Goal: Go to known website: Access a specific website the user already knows

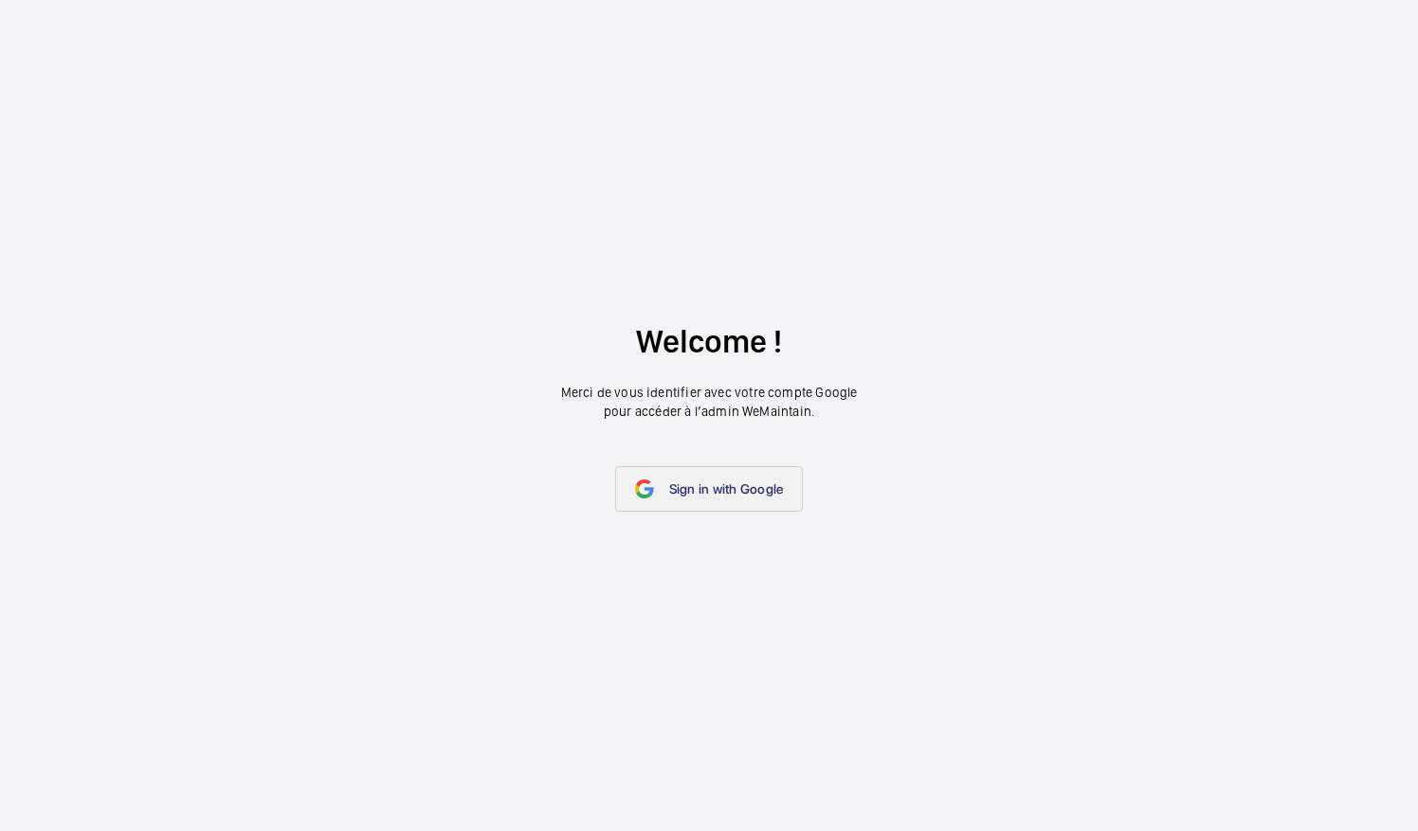
click at [715, 470] on link "Sign in with Google" at bounding box center [709, 489] width 189 height 46
